Goal: Find specific page/section: Find specific page/section

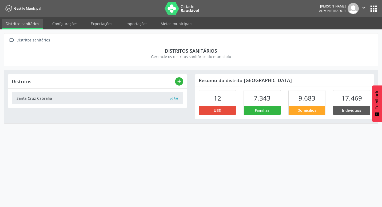
click at [103, 28] on li "Exportações" at bounding box center [101, 24] width 29 height 10
click at [105, 25] on link "Exportações" at bounding box center [101, 23] width 29 height 9
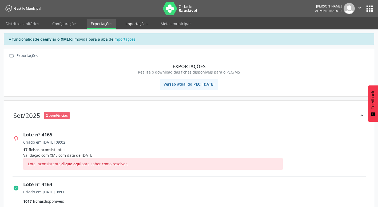
click at [132, 27] on link "Importações" at bounding box center [137, 23] width 30 height 9
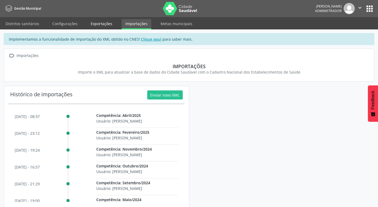
click at [94, 20] on link "Exportações" at bounding box center [101, 23] width 29 height 9
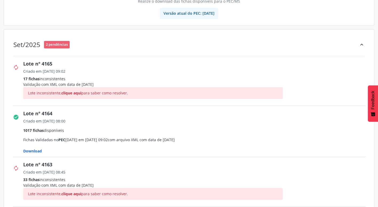
scroll to position [80, 0]
